Goal: Find specific page/section: Find specific page/section

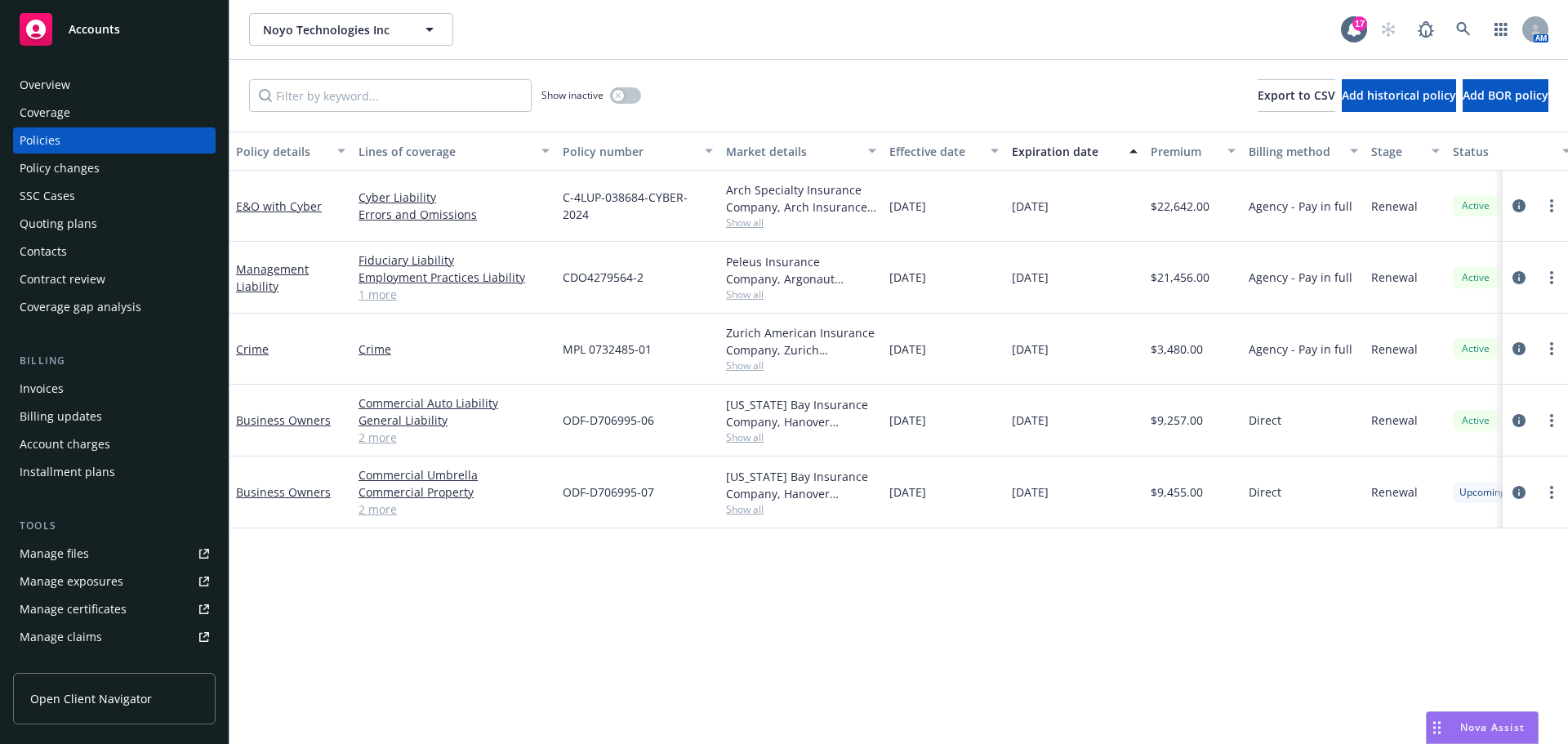
click at [753, 293] on span "Show all" at bounding box center [801, 294] width 150 height 14
click at [743, 221] on span "Show all" at bounding box center [801, 223] width 150 height 14
click at [749, 218] on span "Show all" at bounding box center [801, 223] width 150 height 14
click at [739, 222] on span "Show all" at bounding box center [801, 223] width 150 height 14
click at [76, 222] on div "Quoting plans" at bounding box center [58, 224] width 78 height 26
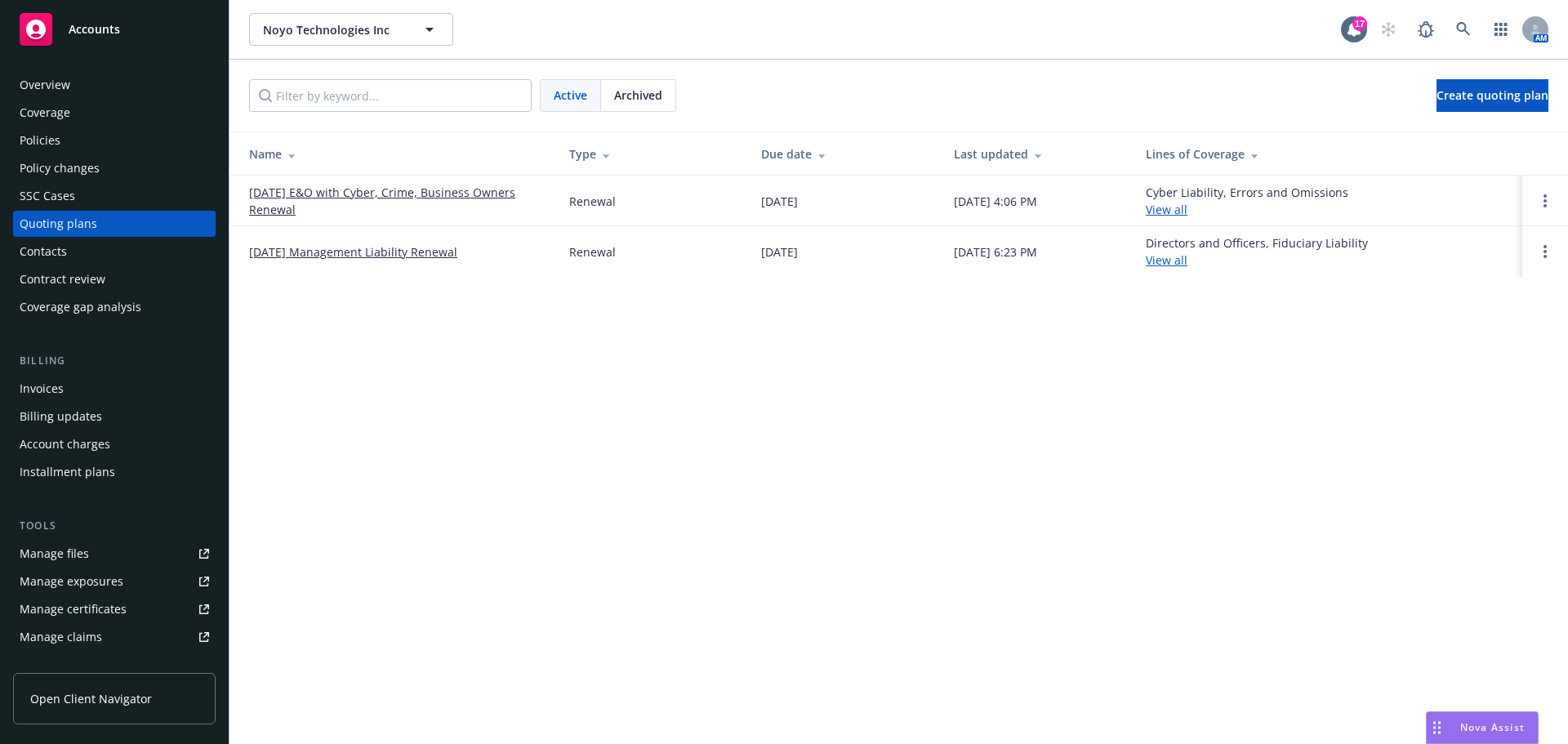
click at [389, 194] on link "[DATE] E&O with Cyber, Crime, Business Owners Renewal" at bounding box center [395, 201] width 294 height 34
